Goal: Information Seeking & Learning: Check status

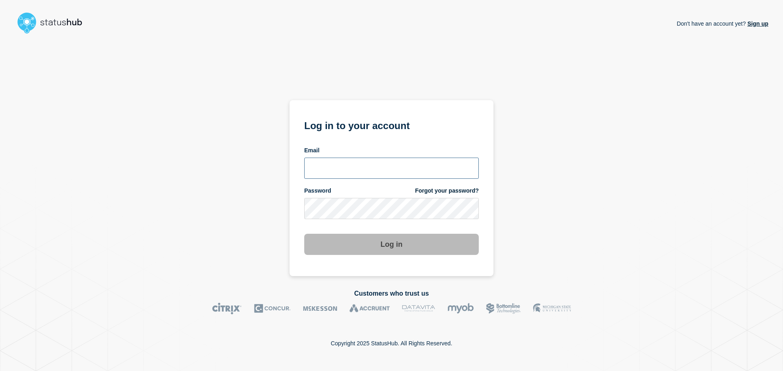
type input "xandra.martens@conexon.us"
click at [358, 244] on button "Log in" at bounding box center [391, 244] width 174 height 21
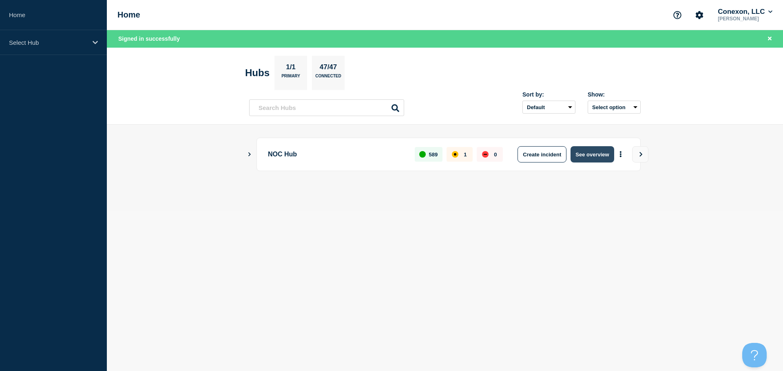
click at [591, 153] on button "See overview" at bounding box center [591, 154] width 43 height 16
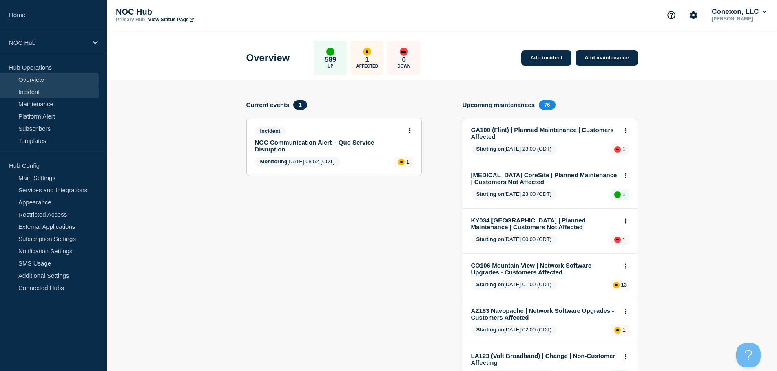
click at [54, 93] on link "Incident" at bounding box center [49, 92] width 99 height 12
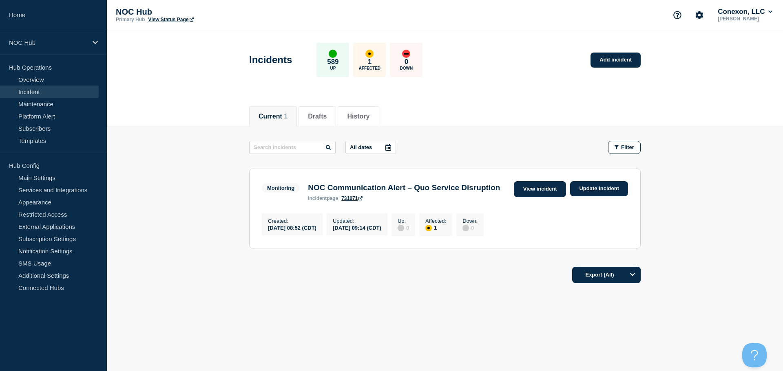
click at [514, 187] on link "View incident" at bounding box center [540, 189] width 53 height 16
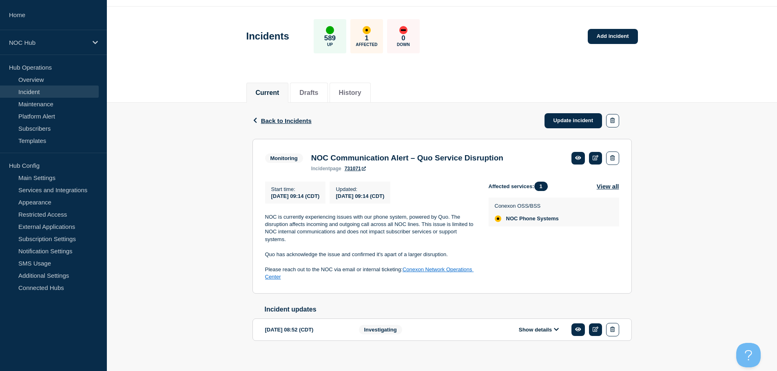
scroll to position [37, 0]
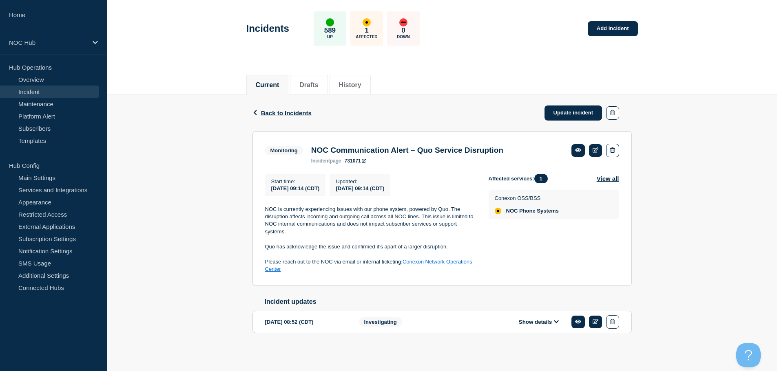
click at [41, 93] on link "Incident" at bounding box center [49, 92] width 99 height 12
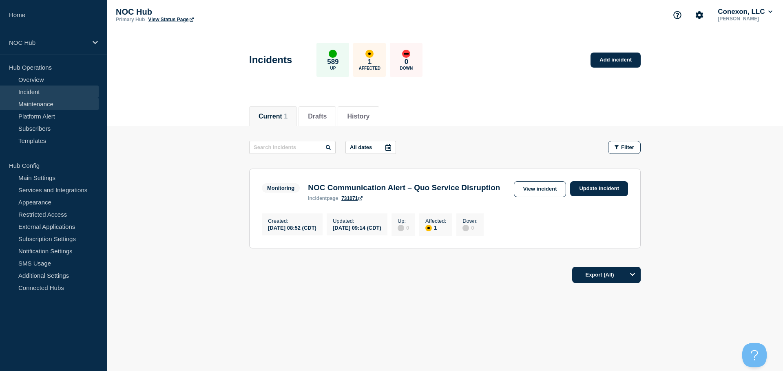
click at [47, 103] on link "Maintenance" at bounding box center [49, 104] width 99 height 12
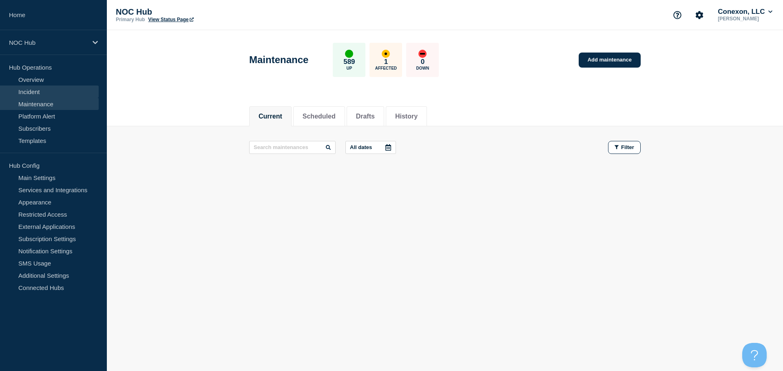
click at [46, 94] on link "Incident" at bounding box center [49, 92] width 99 height 12
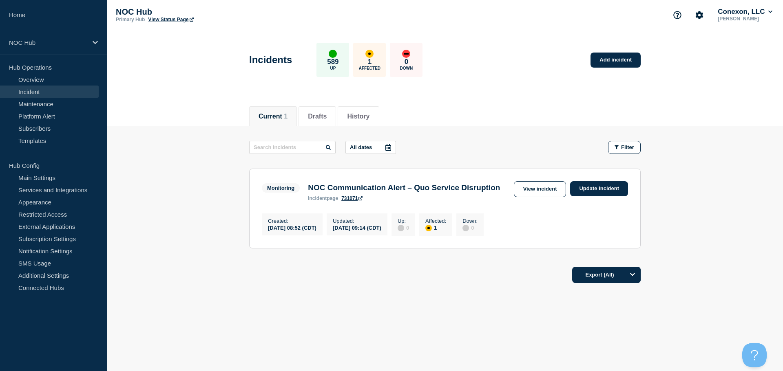
click at [128, 232] on main "All dates Filter Monitoring 1 Affected NOC Communication Alert – Quo Service Di…" at bounding box center [445, 193] width 676 height 135
